Goal: Information Seeking & Learning: Learn about a topic

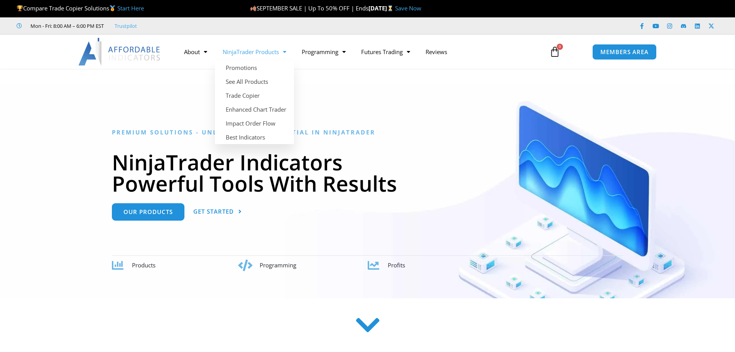
click at [261, 54] on link "NinjaTrader Products" at bounding box center [254, 52] width 79 height 18
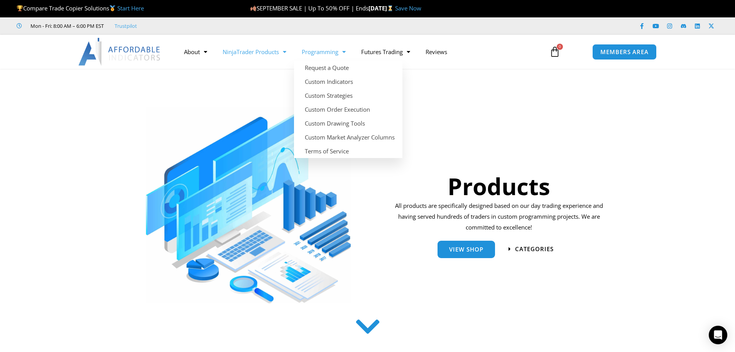
click at [305, 53] on link "Programming" at bounding box center [323, 52] width 59 height 18
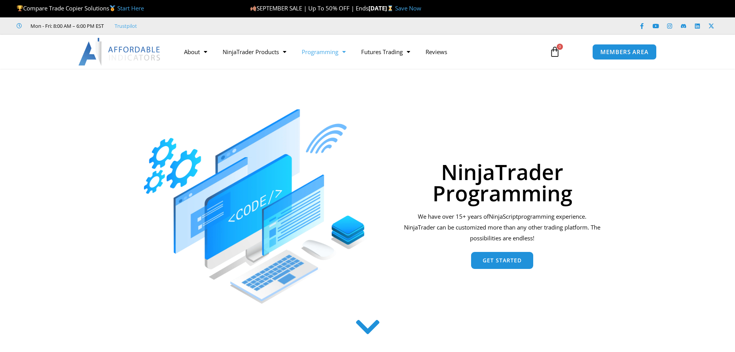
click at [305, 53] on link "Programming" at bounding box center [323, 52] width 59 height 18
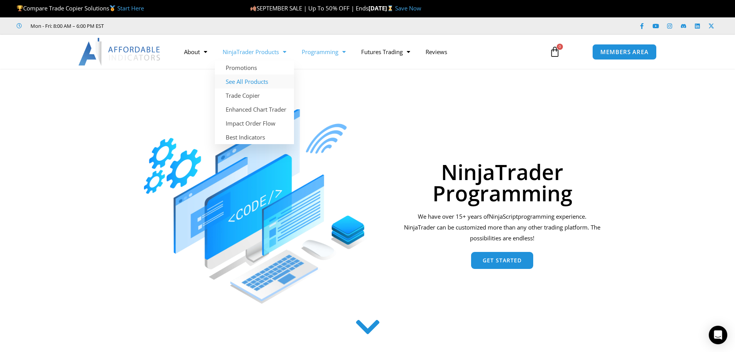
click at [249, 83] on link "See All Products" at bounding box center [254, 81] width 79 height 14
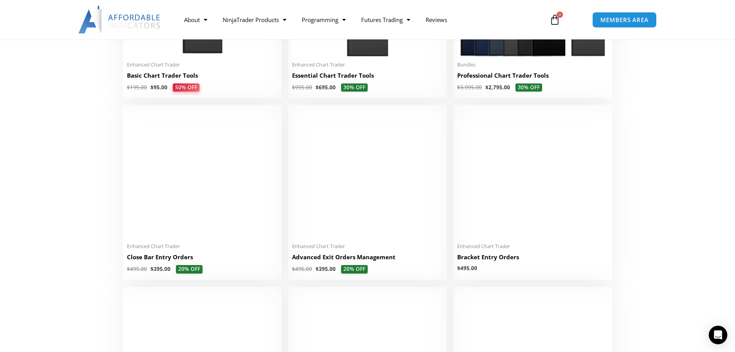
scroll to position [425, 0]
